Goal: Task Accomplishment & Management: Manage account settings

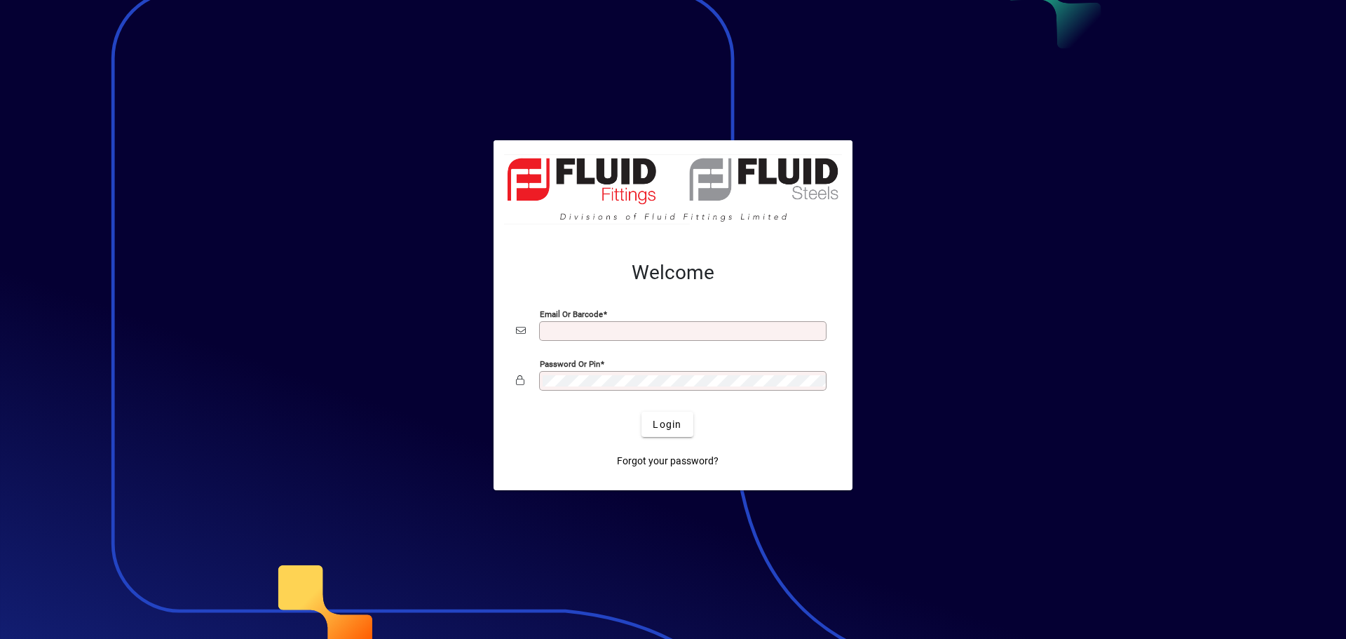
type input "**********"
click at [374, 71] on div at bounding box center [673, 319] width 1346 height 639
drag, startPoint x: 673, startPoint y: 428, endPoint x: 681, endPoint y: 419, distance: 12.9
click at [672, 428] on span "Login" at bounding box center [667, 424] width 29 height 15
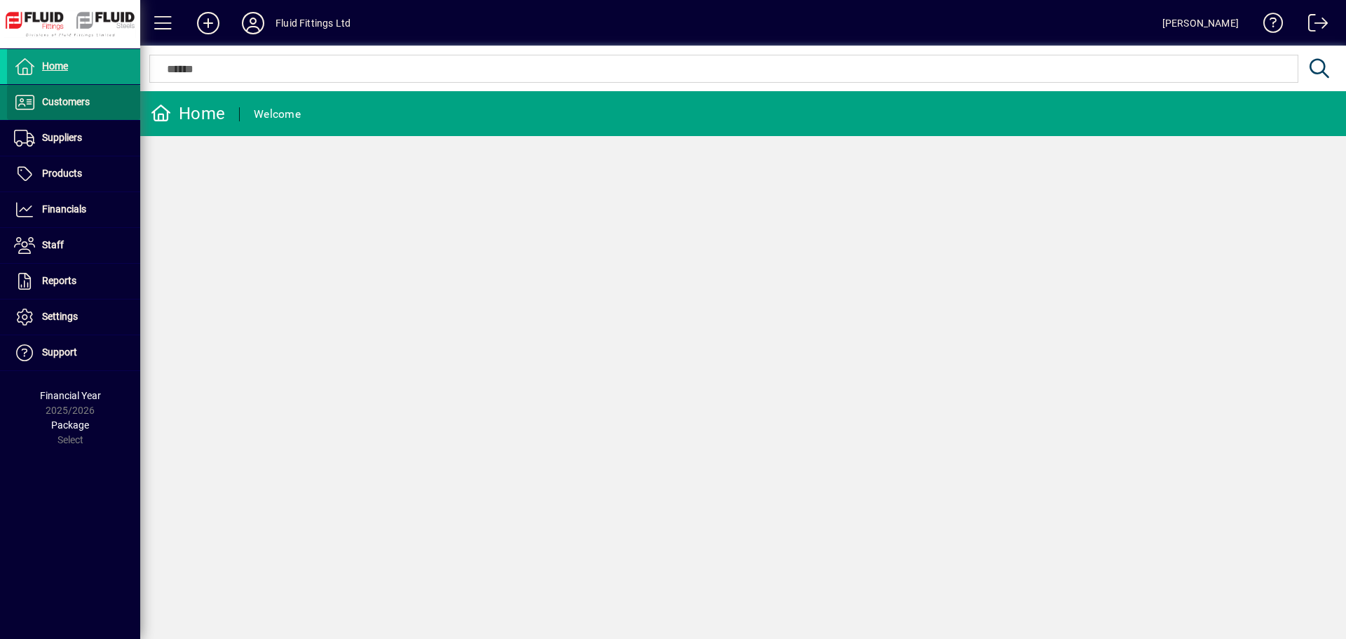
click at [69, 102] on span "Customers" at bounding box center [66, 101] width 48 height 11
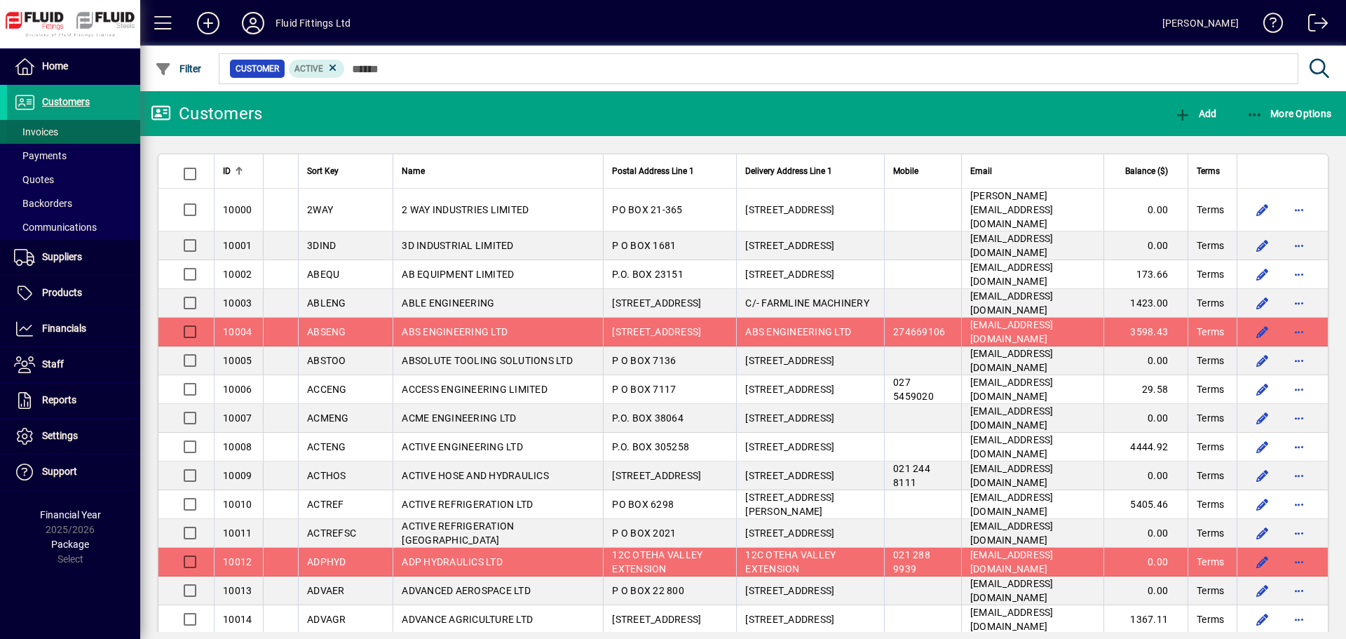
click at [54, 128] on span "Invoices" at bounding box center [36, 131] width 44 height 11
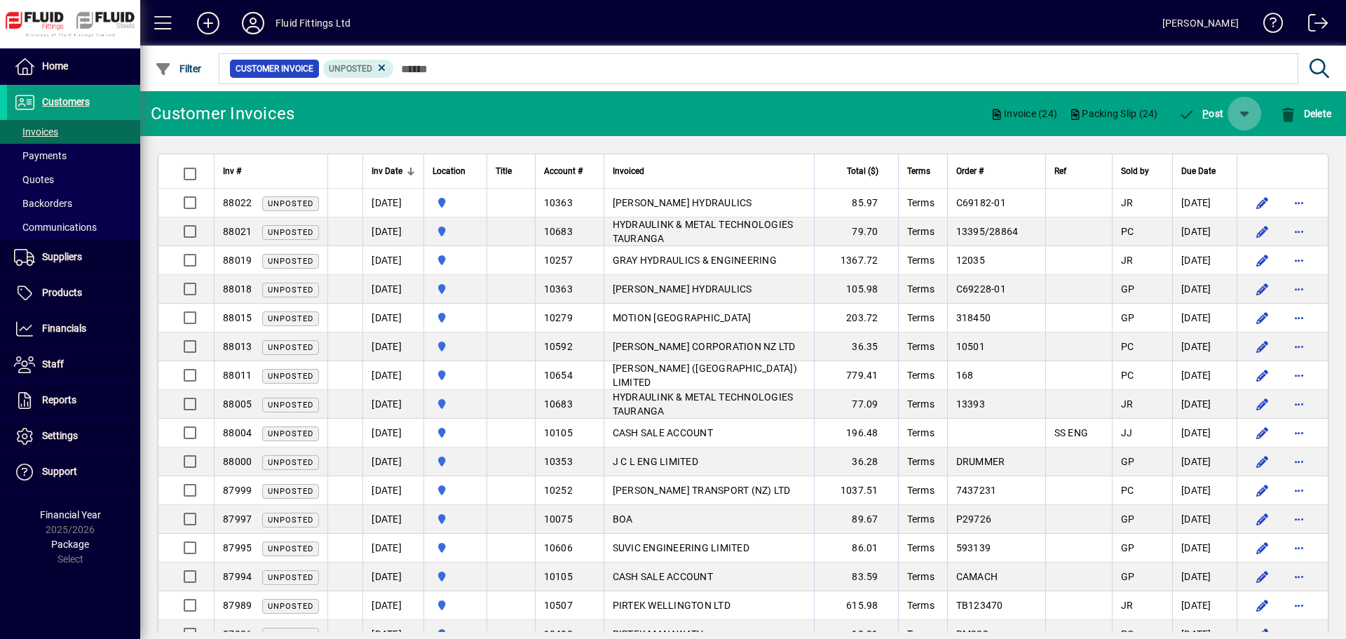
click at [1244, 120] on span "button" at bounding box center [1245, 114] width 34 height 34
click at [1212, 152] on span "P ost & Email" at bounding box center [1204, 149] width 83 height 11
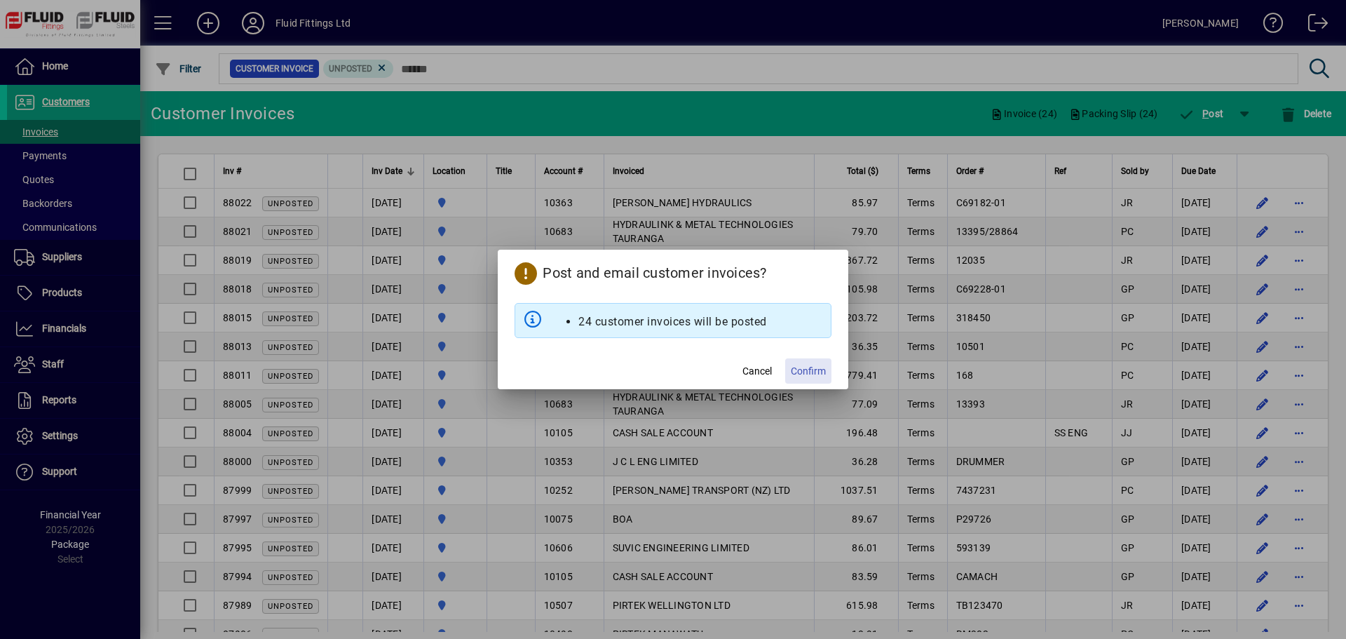
click at [815, 370] on span "Confirm" at bounding box center [808, 371] width 35 height 15
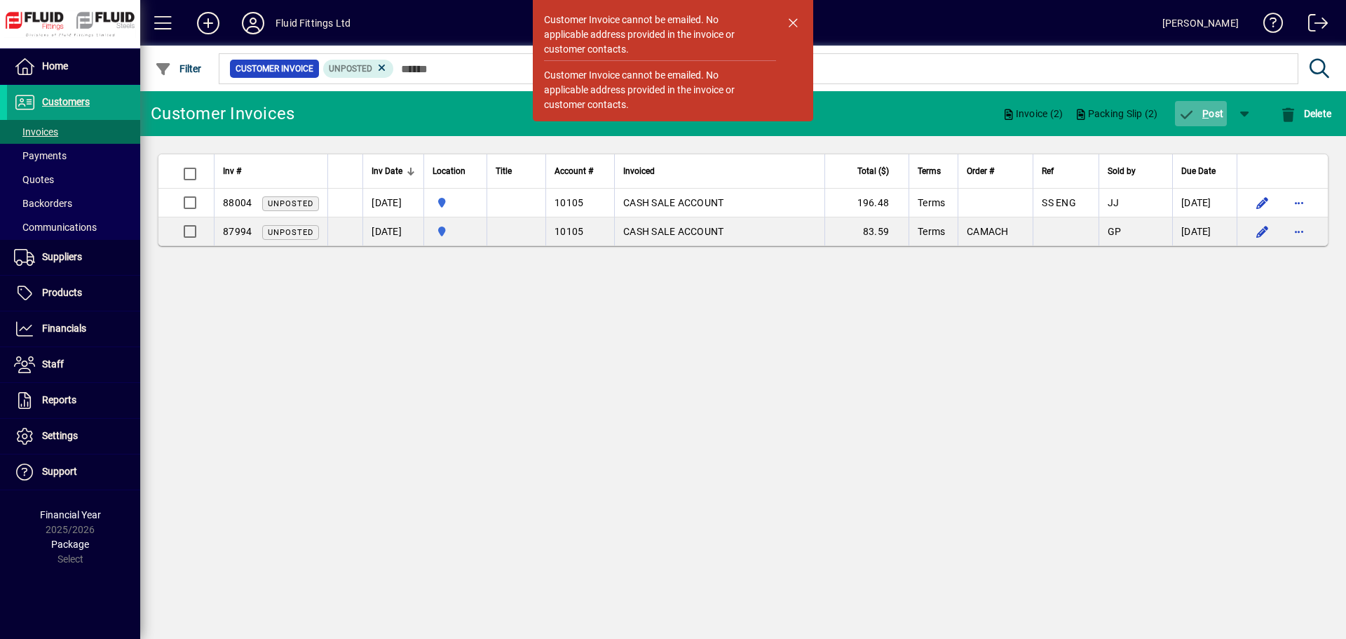
click at [1220, 121] on span "button" at bounding box center [1201, 114] width 53 height 34
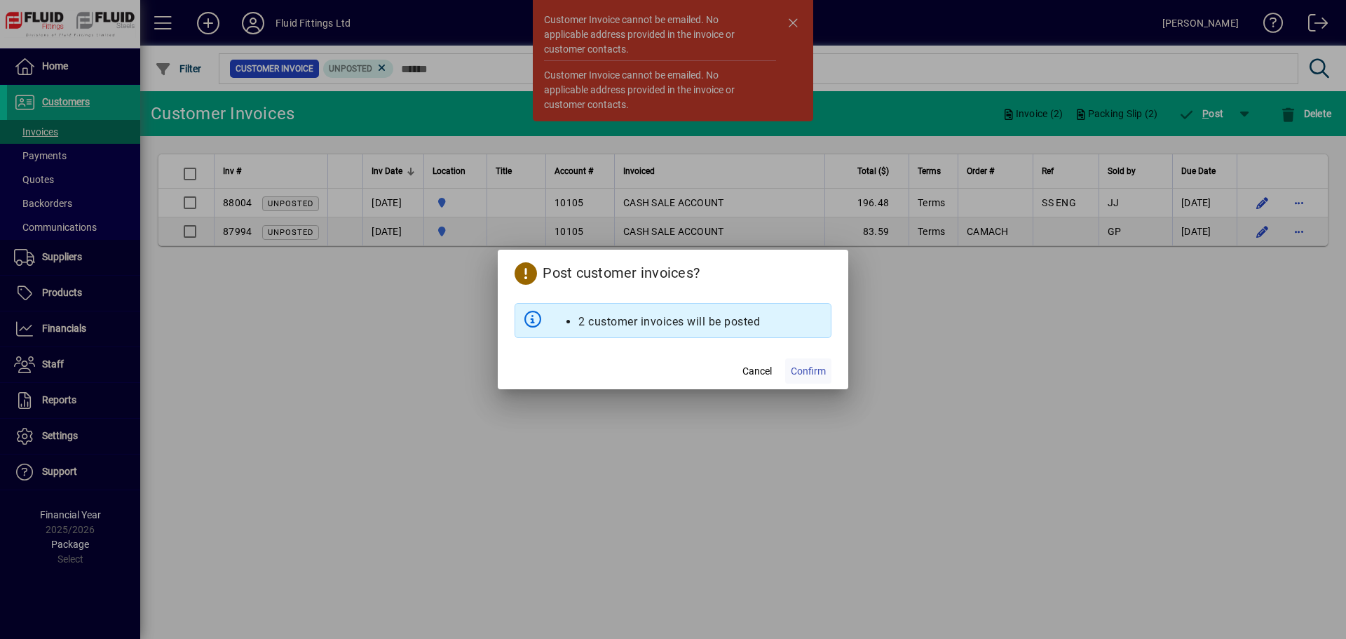
click at [823, 370] on span "Confirm" at bounding box center [808, 371] width 35 height 15
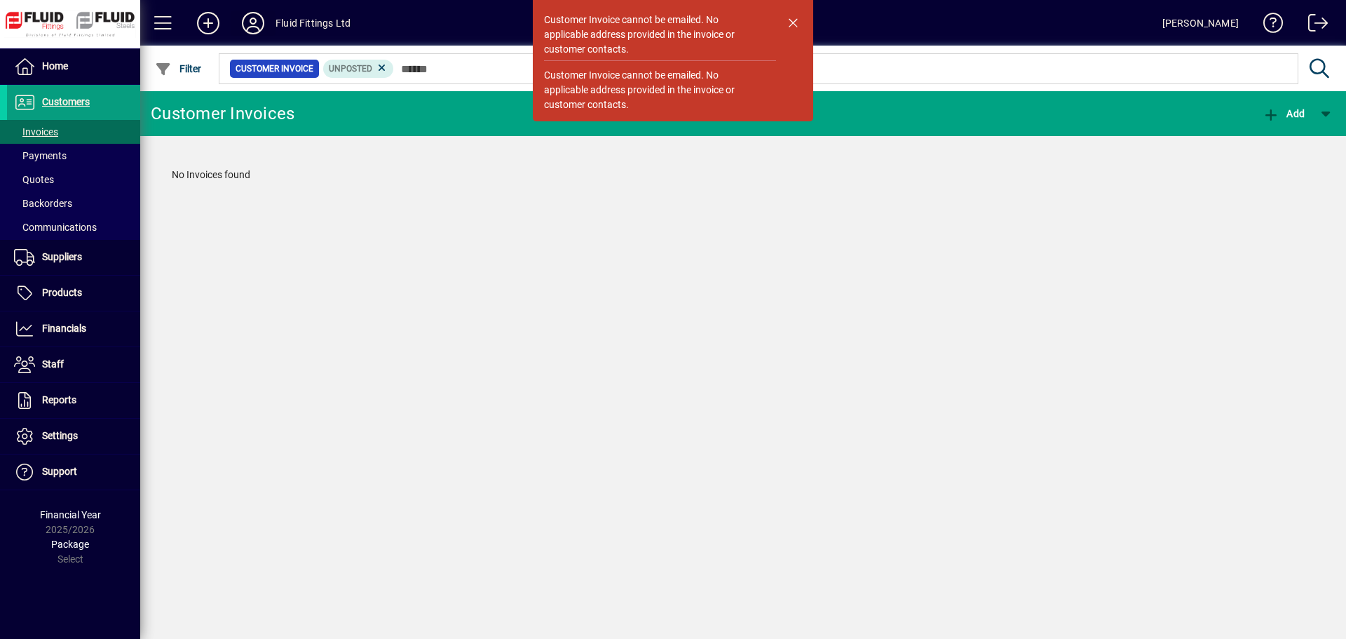
click at [261, 21] on icon at bounding box center [253, 23] width 28 height 22
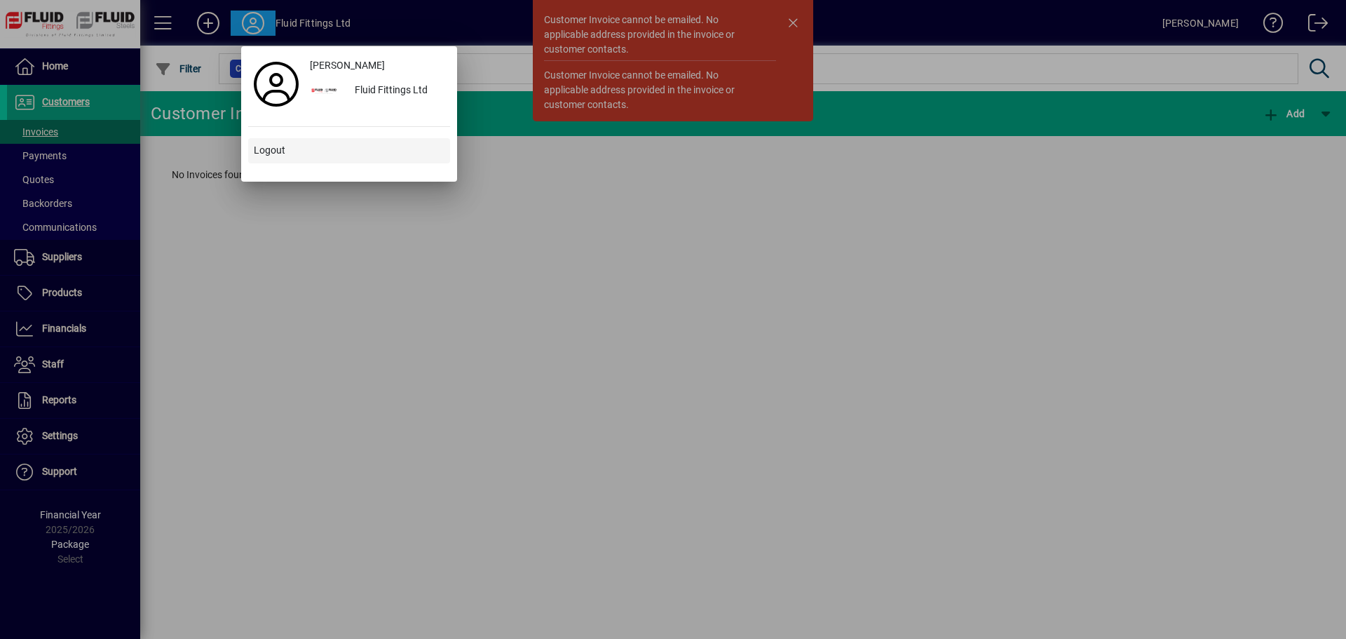
click at [271, 152] on span "Logout" at bounding box center [270, 150] width 32 height 15
